Goal: Task Accomplishment & Management: Complete application form

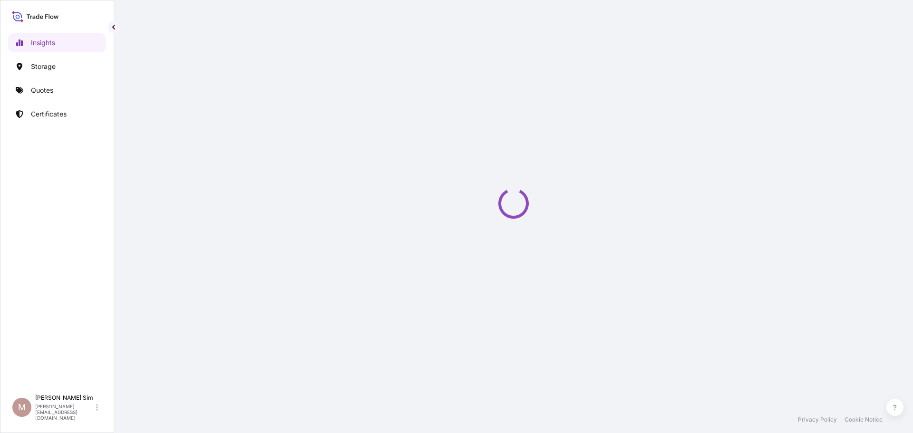
select select "2025"
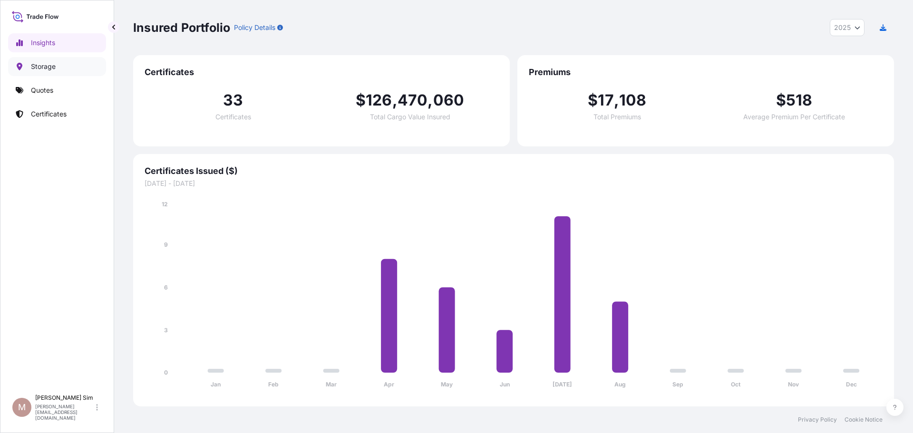
click at [71, 70] on link "Storage" at bounding box center [57, 66] width 98 height 19
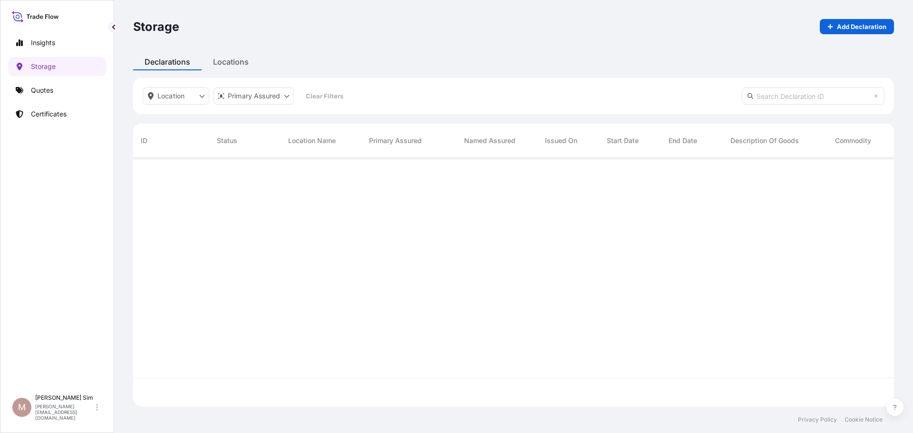
scroll to position [276, 754]
click at [583, 245] on div at bounding box center [666, 282] width 1066 height 249
click at [775, 262] on div at bounding box center [666, 282] width 1066 height 249
click at [236, 66] on div "Storage Add Declaration Declarations Locations Location Primary Assured Clear F…" at bounding box center [513, 203] width 799 height 407
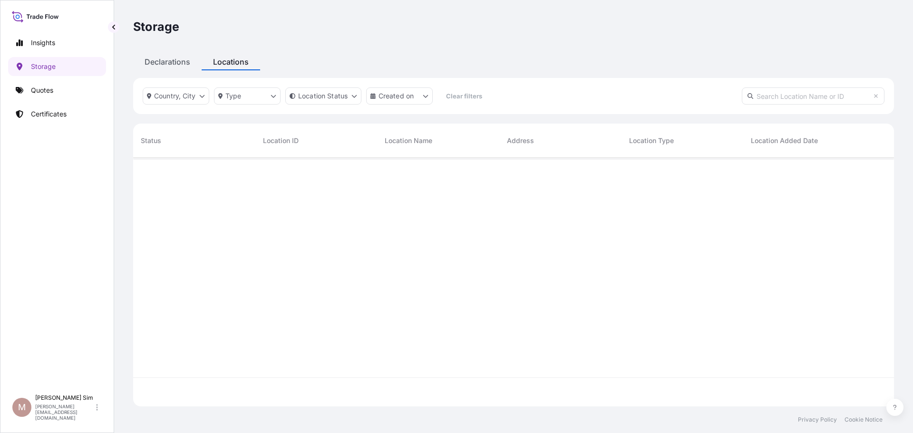
scroll to position [247, 754]
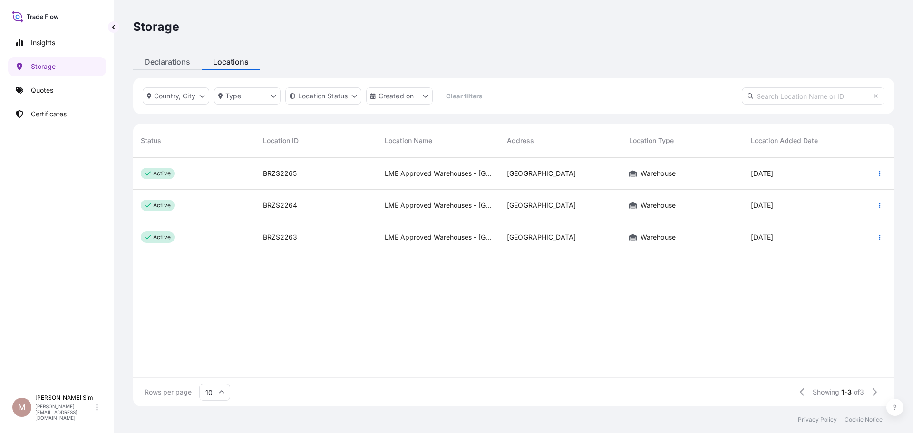
click at [156, 62] on div "Declarations" at bounding box center [167, 61] width 69 height 17
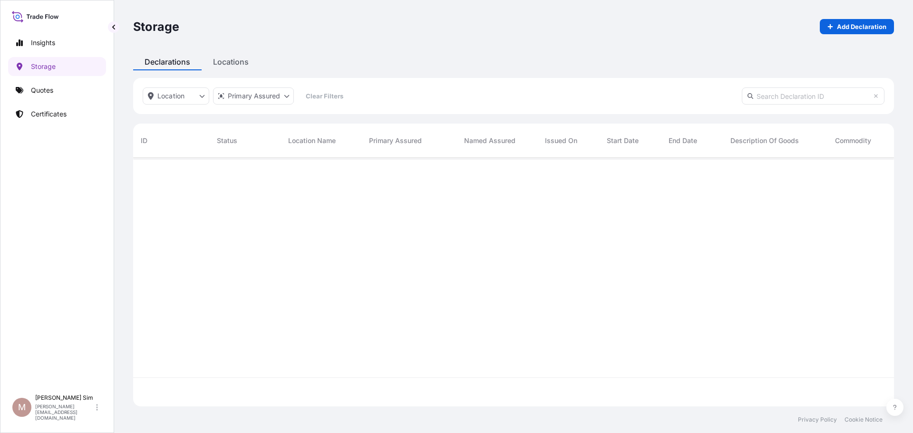
scroll to position [247, 754]
click at [157, 95] on html "Insights Storage Quotes Certificates M [PERSON_NAME] [PERSON_NAME][EMAIL_ADDRES…" at bounding box center [456, 216] width 913 height 433
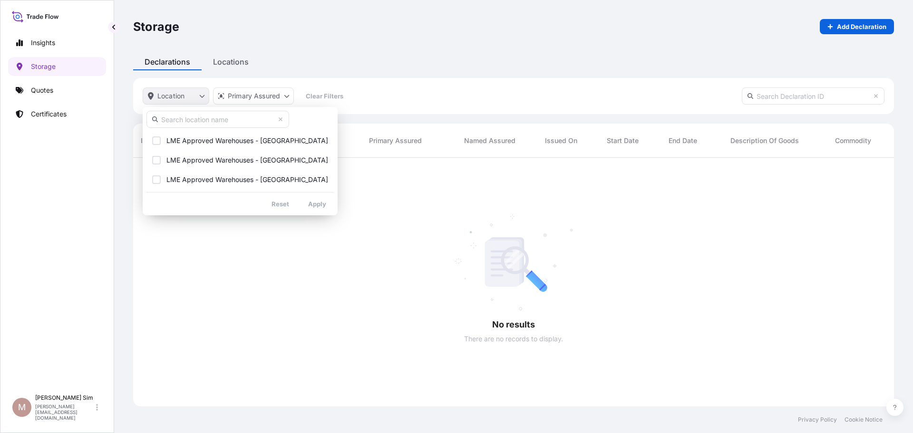
scroll to position [276, 754]
click at [270, 229] on html "Insights Storage Quotes Certificates M [PERSON_NAME] [PERSON_NAME][EMAIL_ADDRES…" at bounding box center [456, 216] width 913 height 433
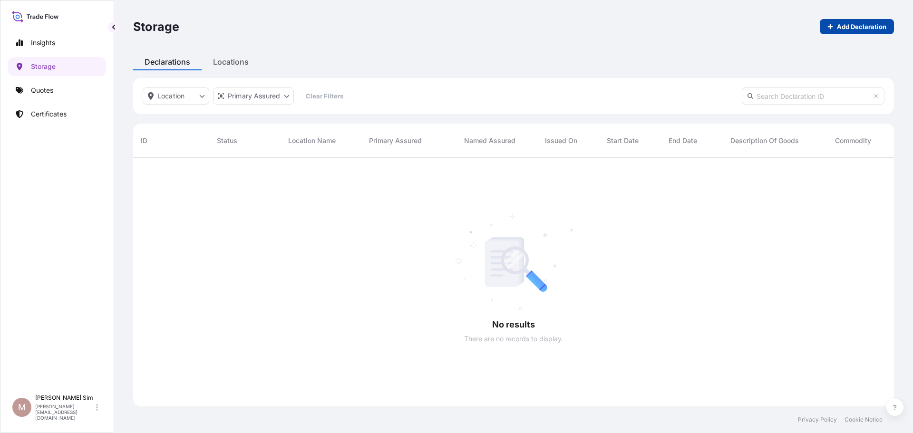
click at [858, 29] on p "Add Declaration" at bounding box center [861, 27] width 49 height 10
select select "32029"
select select "USD"
select select "mt"
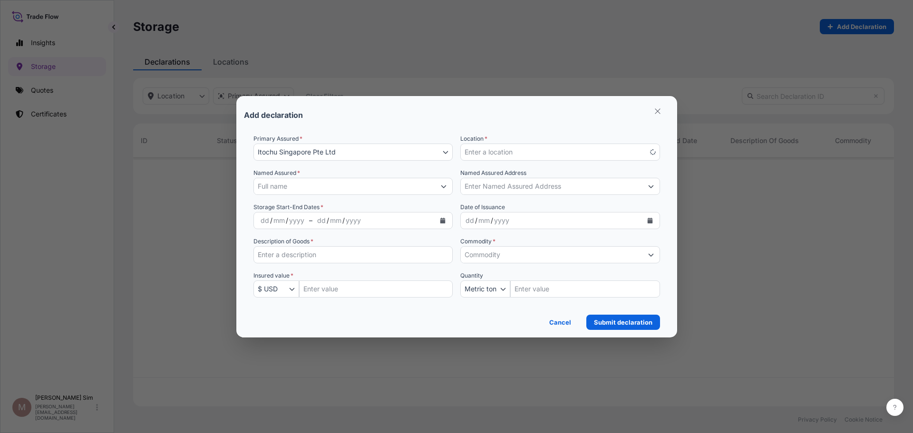
scroll to position [276, 754]
click at [529, 150] on button "Enter a location" at bounding box center [561, 152] width 200 height 17
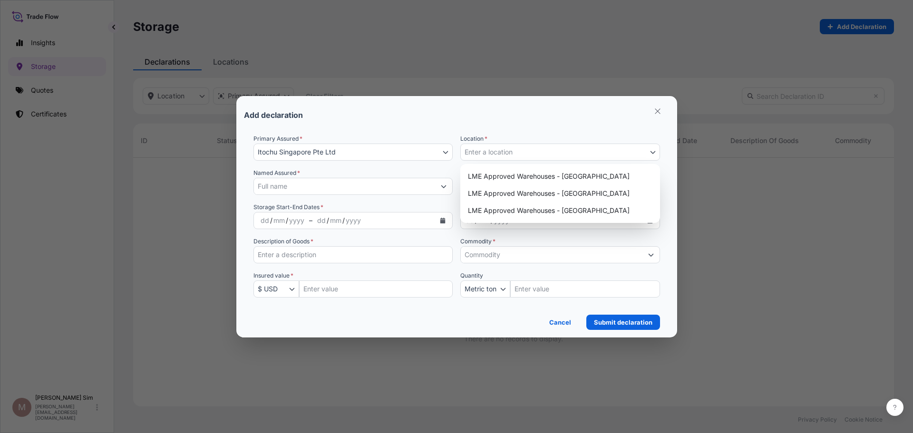
click at [544, 133] on form "Primary Assured * Itochu Singapore Pte Ltd Itochu Singapore Pte Ltd Location * …" at bounding box center [457, 229] width 426 height 204
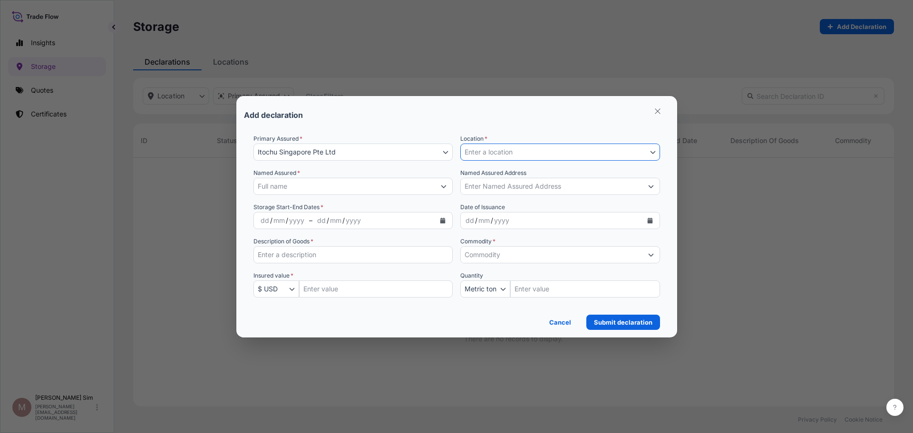
click at [376, 185] on input "Named Assured *" at bounding box center [345, 186] width 182 height 17
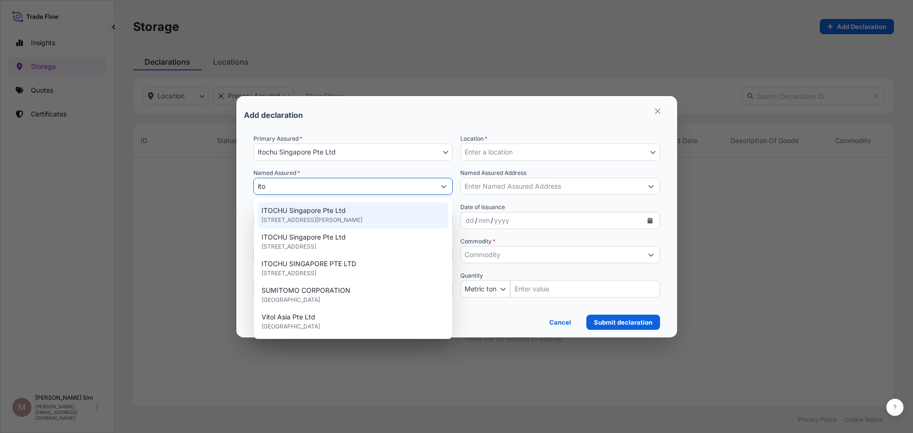
click at [422, 210] on div "ITOCHU Singapore Pte Ltd [STREET_ADDRESS]" at bounding box center [353, 215] width 191 height 27
type input "ITOCHU Singapore Pte Ltd"
type input "[STREET_ADDRESS][PERSON_NAME]"
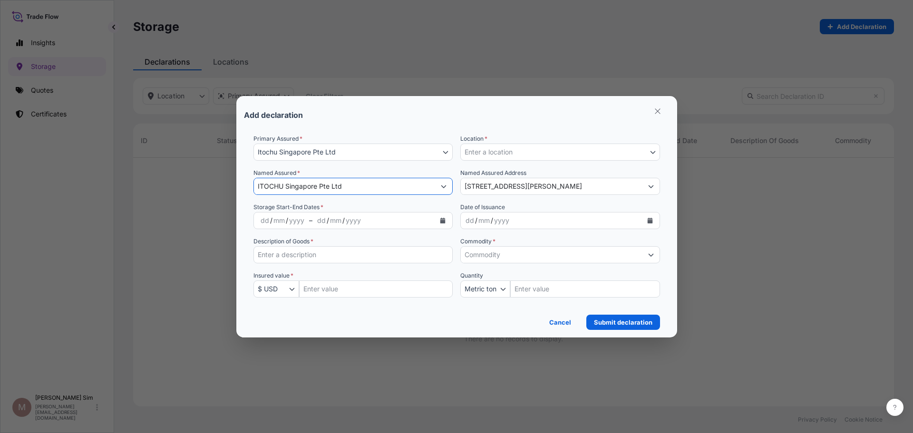
type input "ITOCHU Singapore Pte Ltd"
click at [531, 146] on button "Enter a location" at bounding box center [561, 152] width 200 height 17
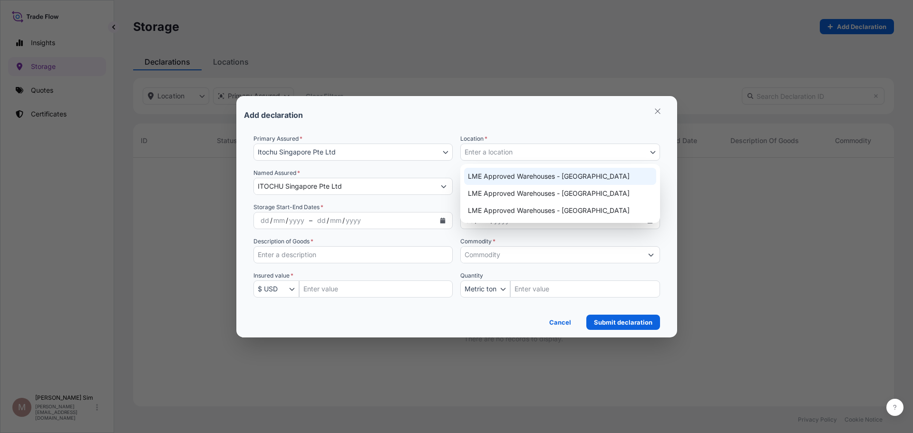
click at [579, 123] on div "Add declaration" at bounding box center [457, 115] width 426 height 23
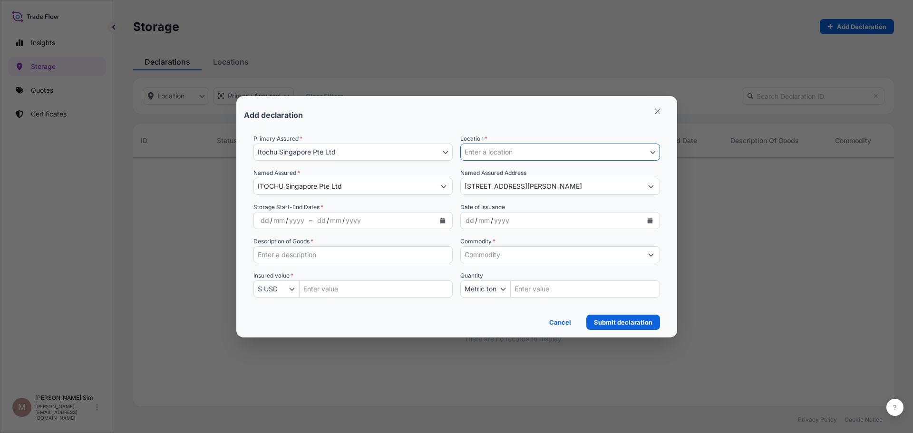
click at [561, 252] on input "Commodity *" at bounding box center [552, 254] width 182 height 17
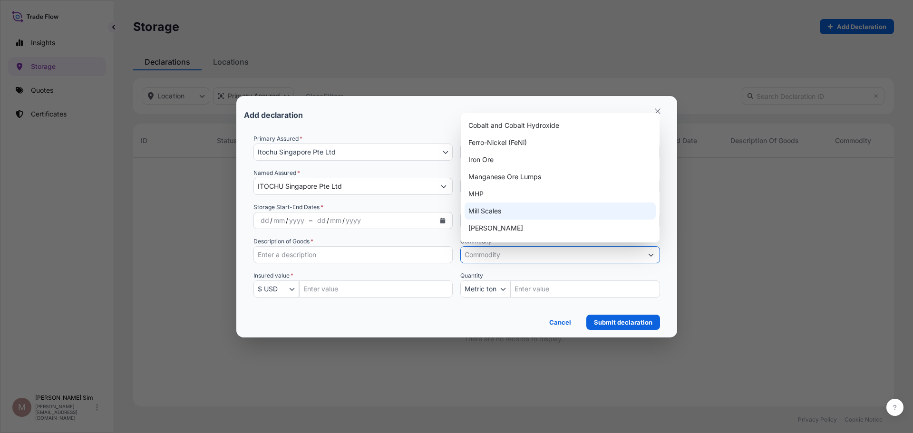
click at [570, 210] on div "Mill Scales" at bounding box center [560, 211] width 191 height 17
type input "Mill Scales"
click at [570, 210] on div "Mill Scales" at bounding box center [560, 211] width 191 height 17
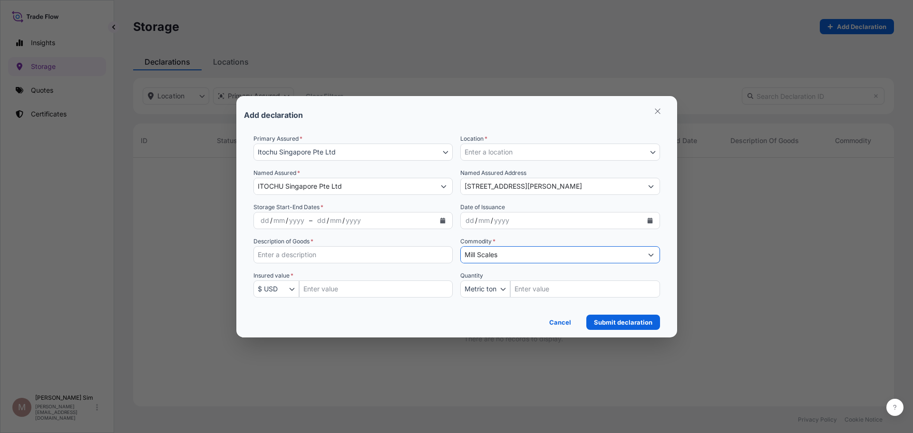
click at [562, 151] on button "Enter a location" at bounding box center [561, 152] width 200 height 17
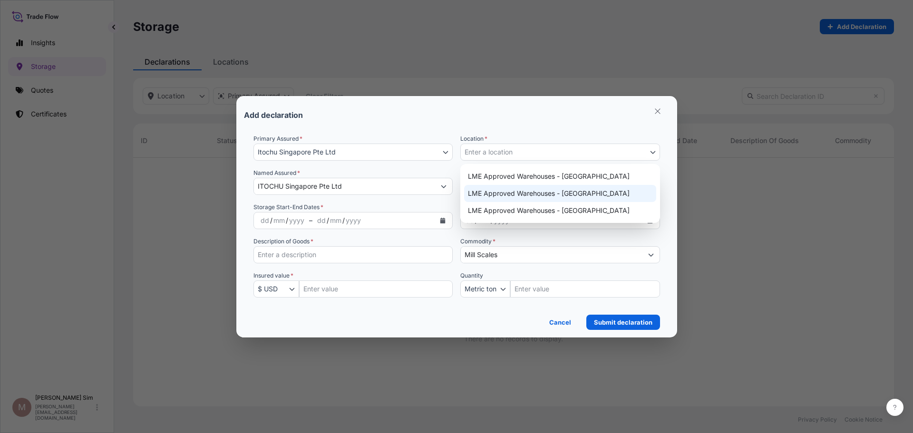
click at [518, 34] on div "Add declaration Primary Assured * Itochu Singapore Pte Ltd Itochu Singapore Pte…" at bounding box center [456, 216] width 913 height 433
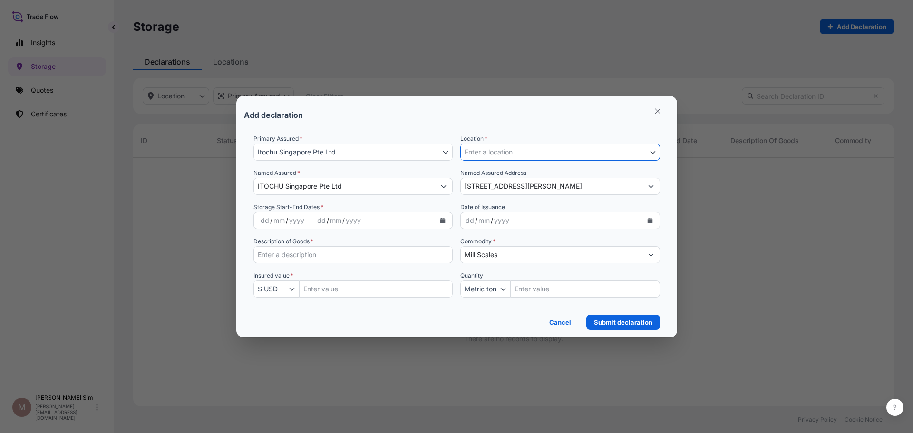
click at [518, 147] on button "Enter a location" at bounding box center [561, 152] width 200 height 17
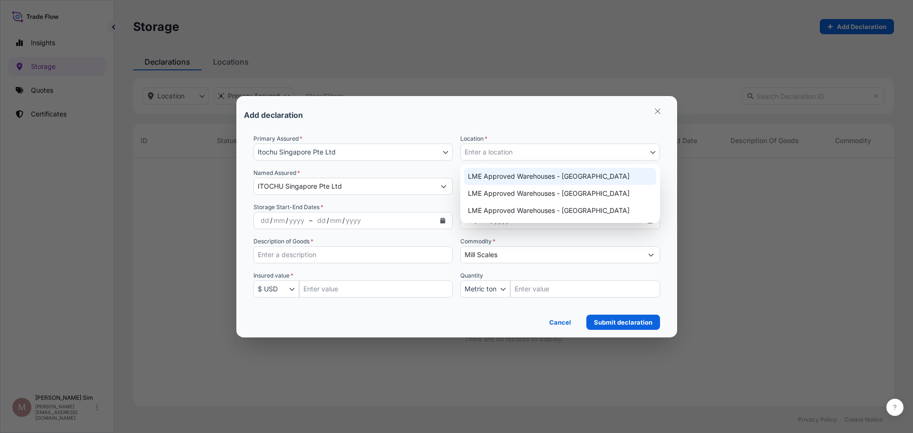
click at [564, 177] on div "LME Approved Warehouses - Singapore" at bounding box center [560, 176] width 192 height 17
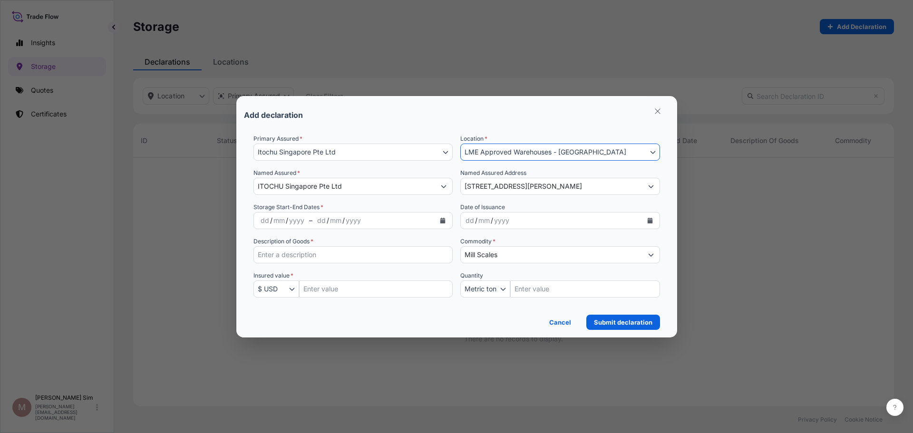
click at [588, 150] on span "LME Approved Warehouses - Singapore" at bounding box center [546, 152] width 162 height 10
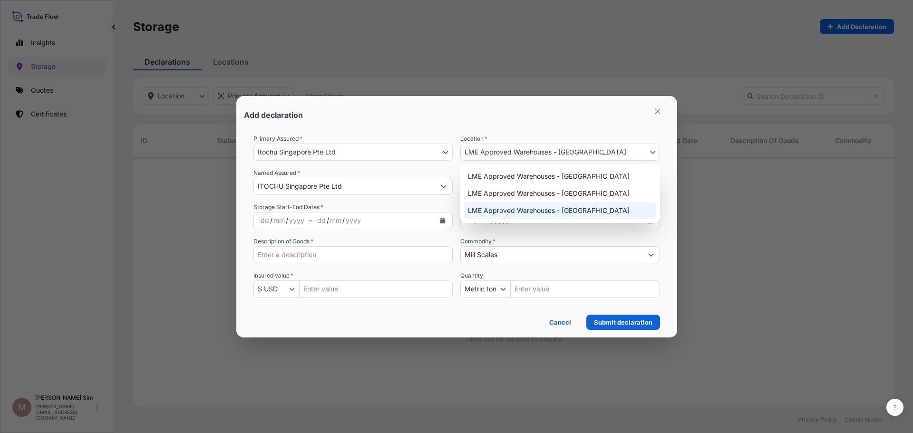
click at [569, 216] on div "LME Approved Warehouses - China" at bounding box center [560, 210] width 192 height 17
select select "2263"
